Goal: Transaction & Acquisition: Purchase product/service

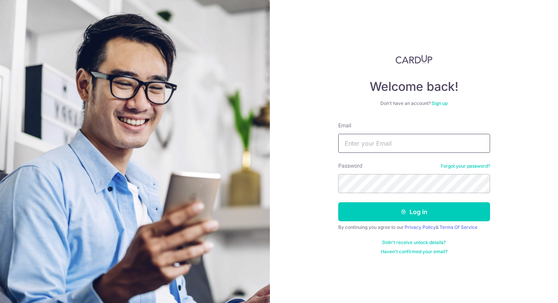
click at [373, 144] on input "Email" at bounding box center [414, 143] width 152 height 19
type input "[EMAIL_ADDRESS][DOMAIN_NAME]"
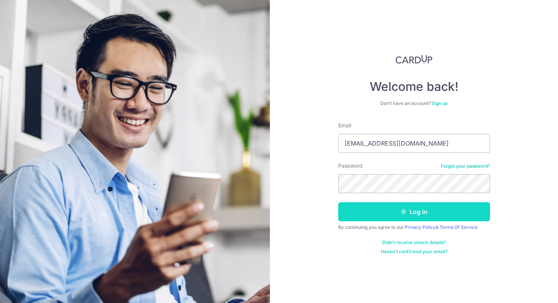
click at [398, 218] on button "Log in" at bounding box center [414, 211] width 152 height 19
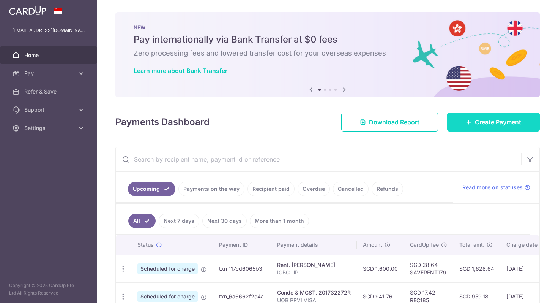
click at [500, 119] on span "Create Payment" at bounding box center [498, 121] width 46 height 9
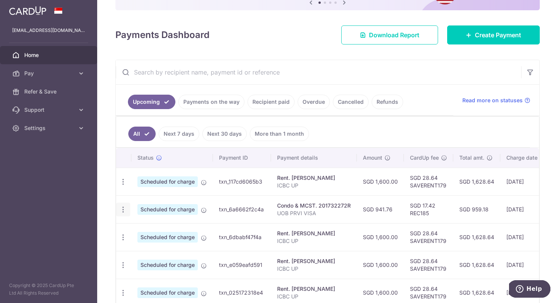
click at [121, 186] on icon "button" at bounding box center [123, 182] width 8 height 8
click at [146, 248] on span "Cancel payment" at bounding box center [163, 248] width 51 height 9
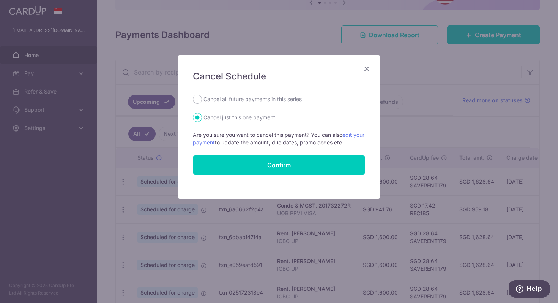
click at [219, 101] on label "Cancel all future payments in this series" at bounding box center [253, 99] width 98 height 9
click at [202, 101] on input "Cancel all future payments in this series" at bounding box center [197, 99] width 9 height 9
radio input "true"
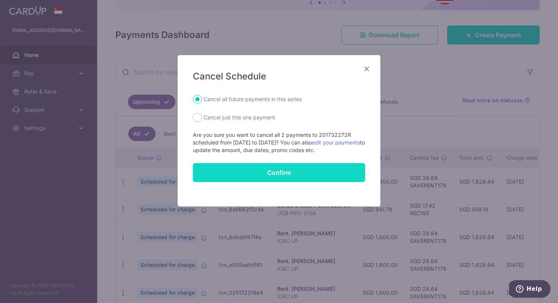
click at [244, 170] on input "Confirm" at bounding box center [279, 172] width 172 height 19
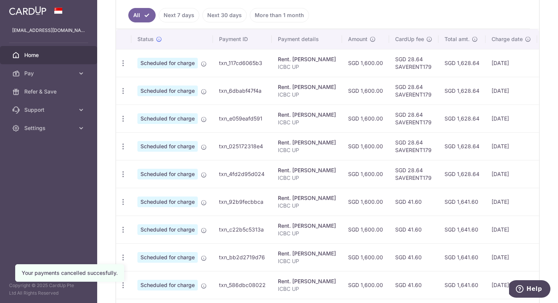
scroll to position [206, 0]
click at [125, 67] on icon "button" at bounding box center [123, 63] width 8 height 8
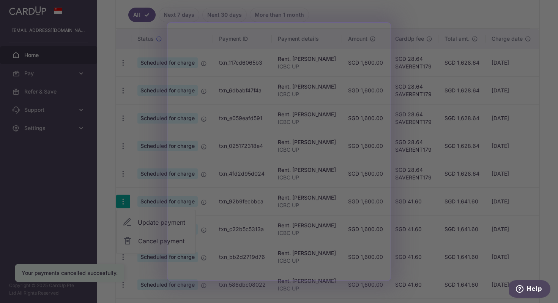
click at [407, 69] on div at bounding box center [282, 153] width 564 height 306
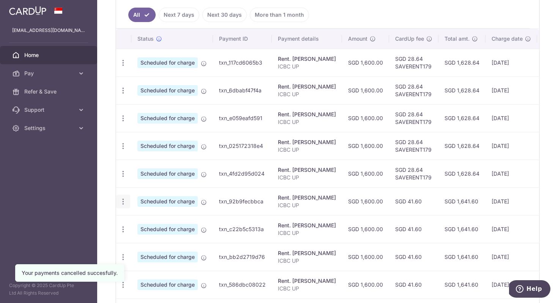
click at [123, 67] on icon "button" at bounding box center [123, 63] width 8 height 8
click at [142, 246] on link "Cancel payment" at bounding box center [156, 240] width 79 height 19
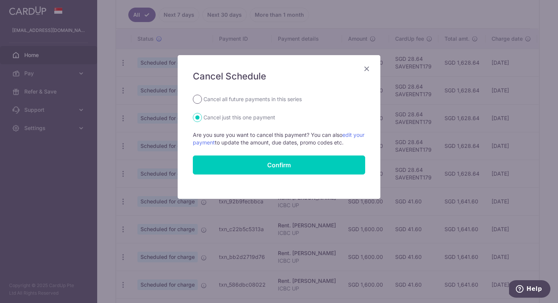
click at [198, 102] on input "Cancel all future payments in this series" at bounding box center [197, 99] width 9 height 9
radio input "true"
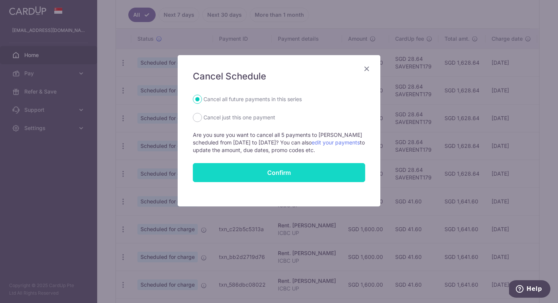
click at [223, 176] on input "Confirm" at bounding box center [279, 172] width 172 height 19
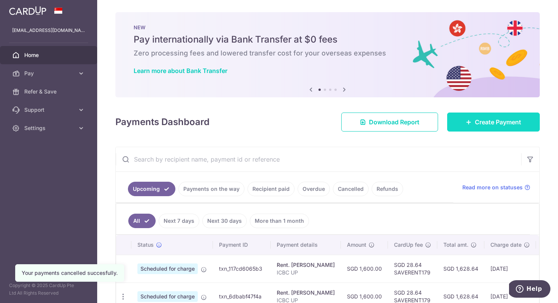
click at [471, 125] on link "Create Payment" at bounding box center [493, 121] width 93 height 19
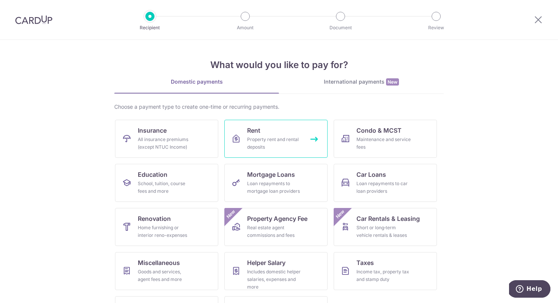
click at [283, 130] on link "Rent Property rent and rental deposits" at bounding box center [275, 139] width 103 height 38
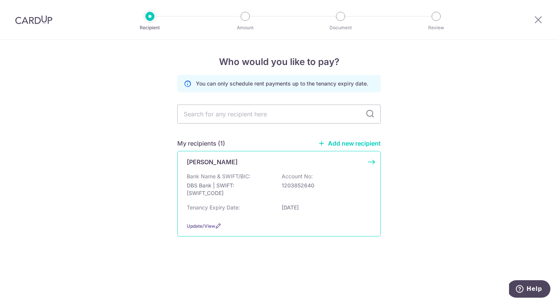
click at [235, 173] on p "Bank Name & SWIFT/BIC:" at bounding box center [219, 176] width 64 height 8
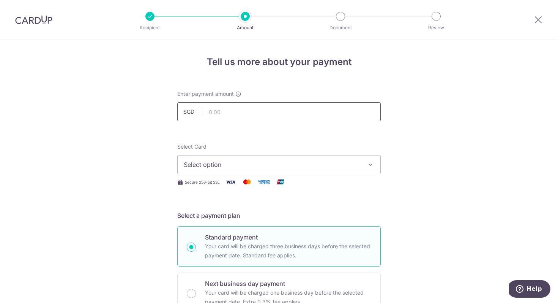
click at [235, 119] on input "text" at bounding box center [279, 111] width 204 height 19
type input "495.00"
click at [246, 171] on button "Select option" at bounding box center [279, 164] width 204 height 19
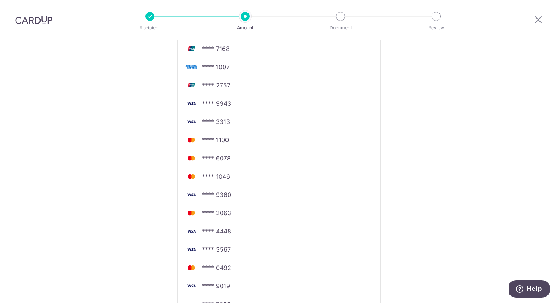
scroll to position [286, 0]
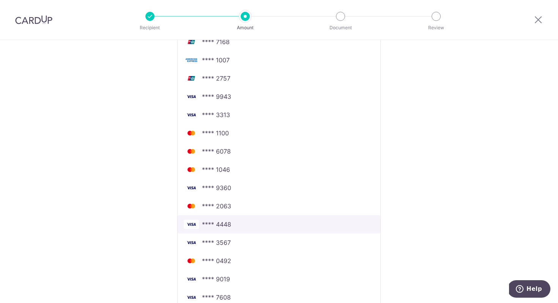
click at [262, 221] on span "**** 4448" at bounding box center [279, 223] width 191 height 9
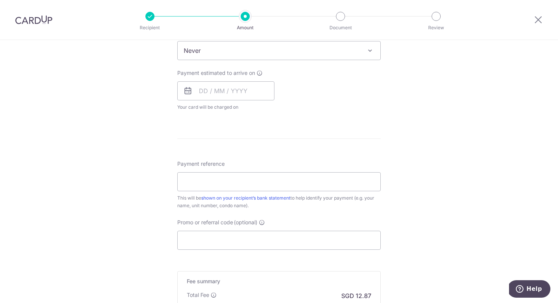
scroll to position [321, 0]
click at [228, 90] on input "text" at bounding box center [225, 89] width 97 height 19
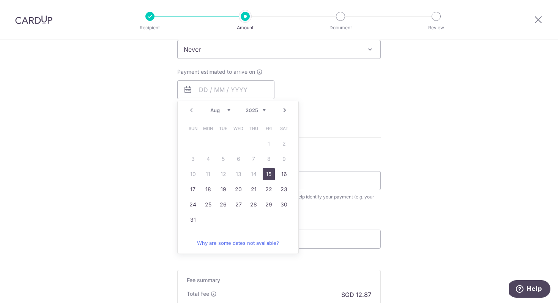
click at [188, 166] on table "Sun Mon Tue Wed Thu Fri Sat 1 2 3 4 5 6 7 8 9 10 11 12 13 14 15 16 17 18 19 20 …" at bounding box center [238, 174] width 106 height 106
click at [267, 174] on link "15" at bounding box center [269, 174] width 12 height 12
type input "[DATE]"
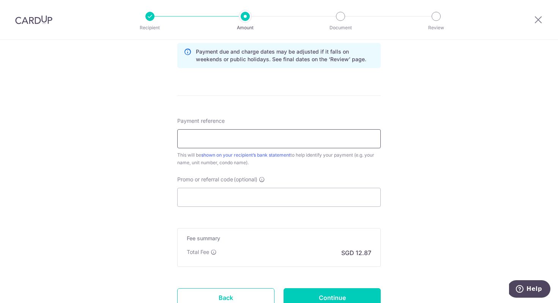
scroll to position [401, 0]
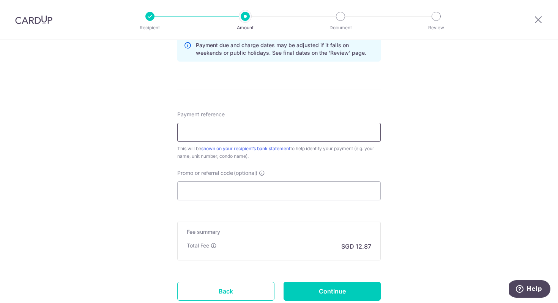
click at [240, 128] on input "Payment reference" at bounding box center [279, 132] width 204 height 19
type input "UOB CASHPLUS"
click at [237, 196] on input "Promo or referral code (optional)" at bounding box center [279, 190] width 204 height 19
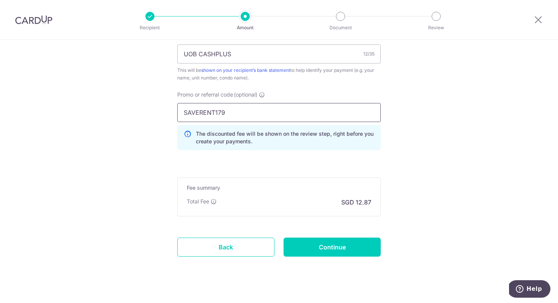
scroll to position [490, 0]
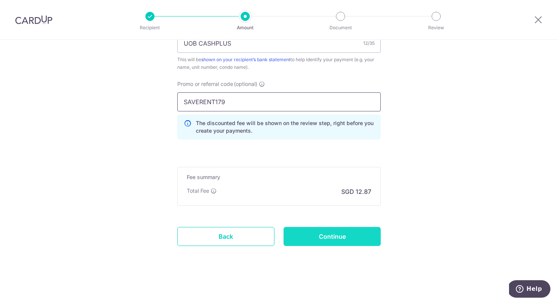
type input "SAVERENT179"
click at [304, 231] on input "Continue" at bounding box center [332, 236] width 97 height 19
type input "Create Schedule"
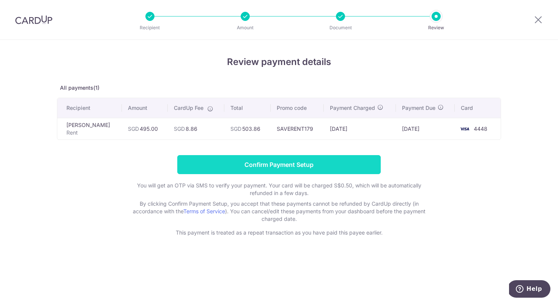
click at [289, 169] on input "Confirm Payment Setup" at bounding box center [279, 164] width 204 height 19
